Goal: Transaction & Acquisition: Obtain resource

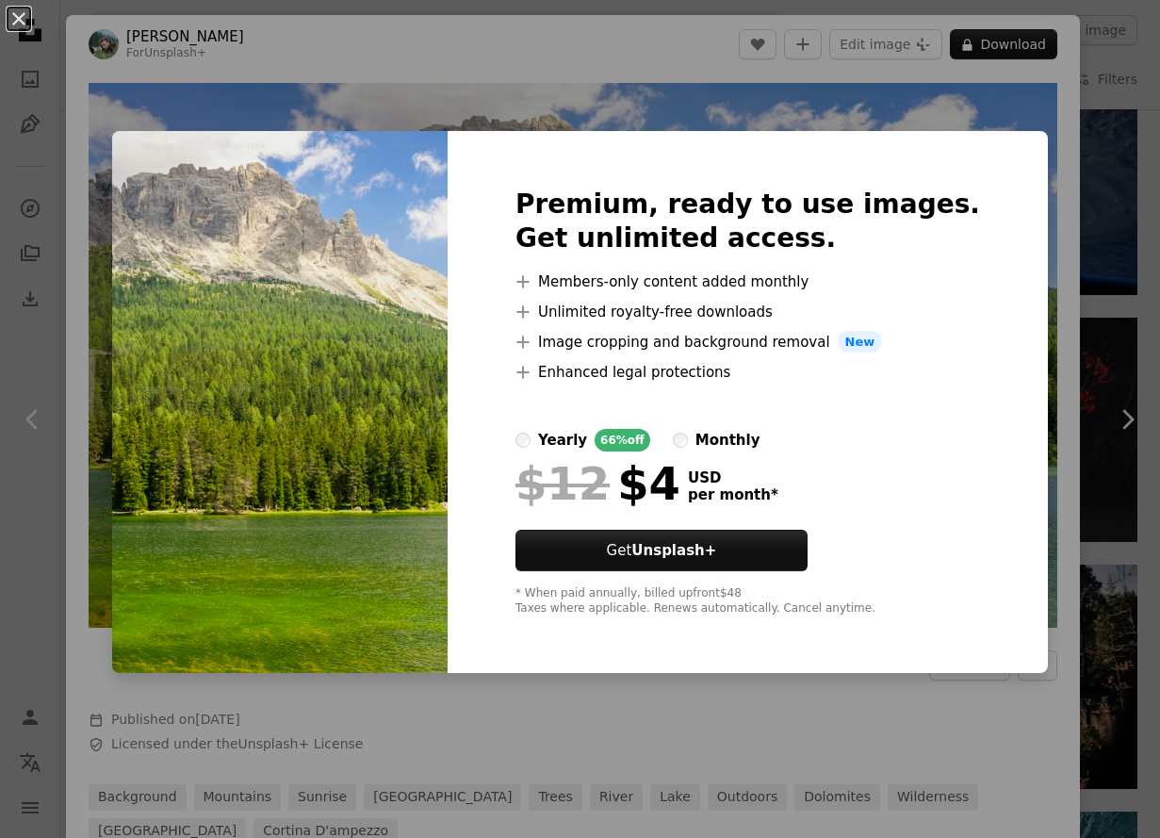
scroll to position [9176, 0]
click at [111, 161] on div "An X shape Premium, ready to use images. Get unlimited access. A plus sign Memb…" at bounding box center [580, 419] width 1160 height 838
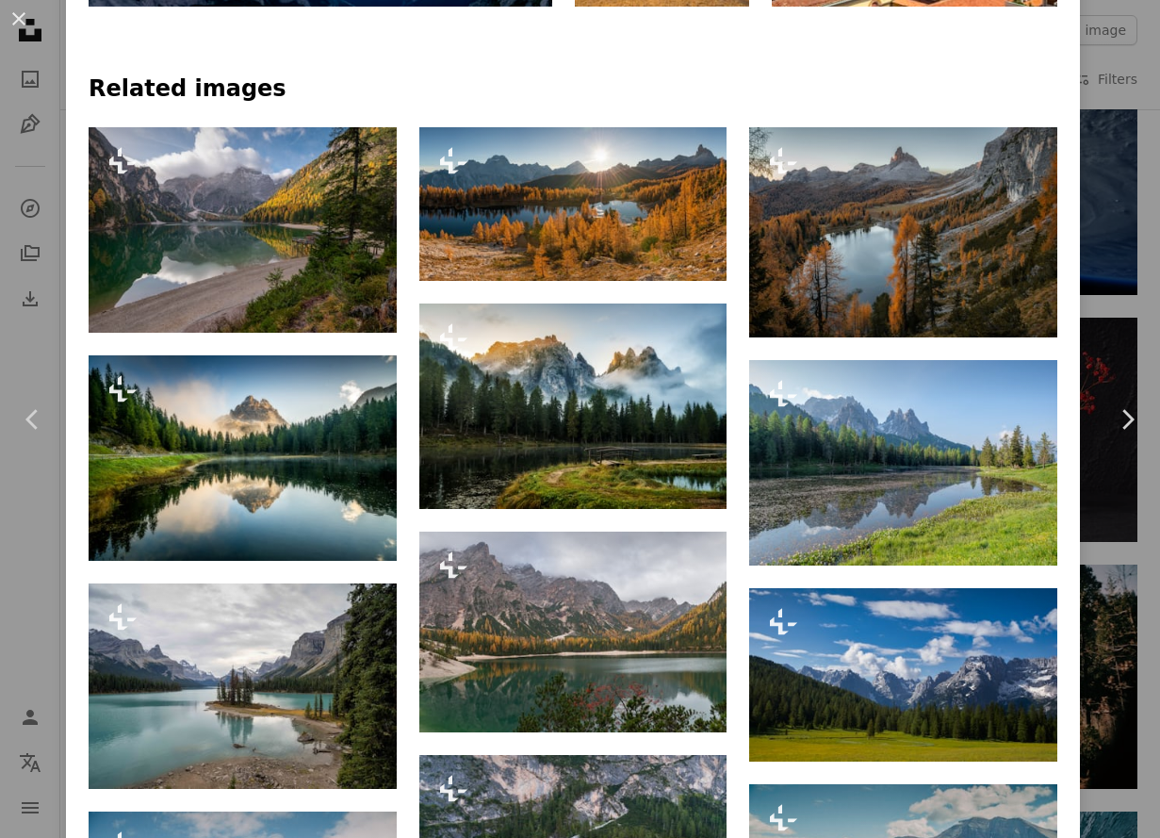
scroll to position [1225, 0]
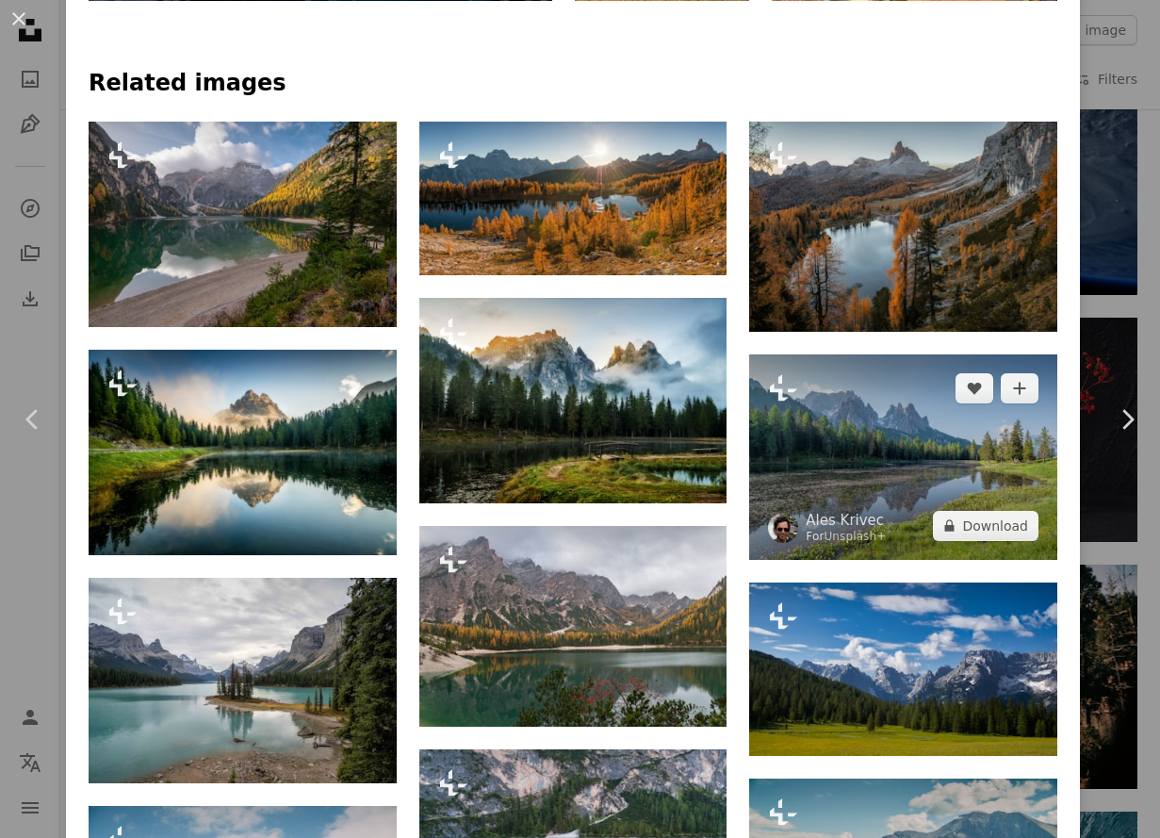
click at [905, 416] on img at bounding box center [903, 456] width 308 height 205
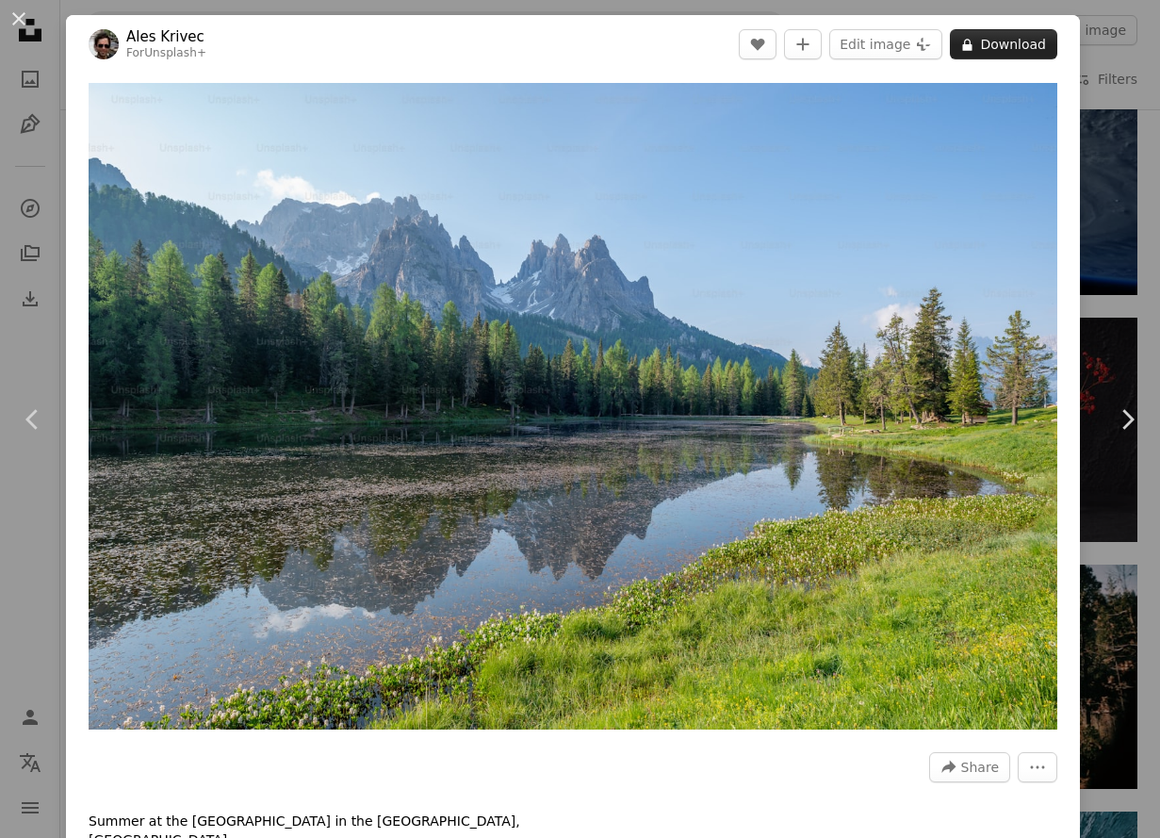
click at [986, 47] on button "A lock Download" at bounding box center [1003, 44] width 107 height 30
